Goal: Task Accomplishment & Management: Manage account settings

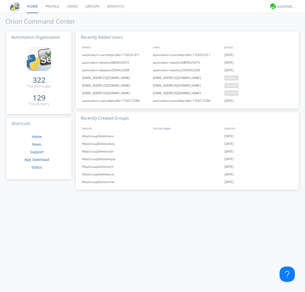
click at [92, 6] on link "Groups" at bounding box center [93, 6] width 22 height 13
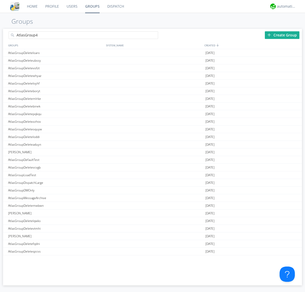
type input "AtlasGroup4"
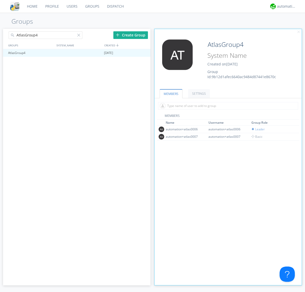
click at [198, 93] on link "SETTINGS" at bounding box center [199, 93] width 22 height 9
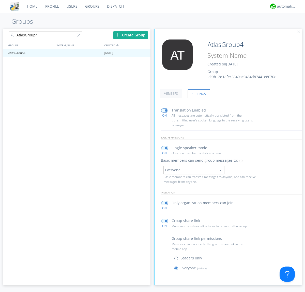
click at [177, 259] on span at bounding box center [177, 259] width 6 height 6
click at [0, 0] on input "radio" at bounding box center [0, 0] width 0 height 0
click at [177, 269] on span at bounding box center [177, 269] width 6 height 6
click at [0, 0] on input "radio" at bounding box center [0, 0] width 0 height 0
click at [285, 6] on div "automation+atlas" at bounding box center [286, 6] width 19 height 5
